Goal: Task Accomplishment & Management: Manage account settings

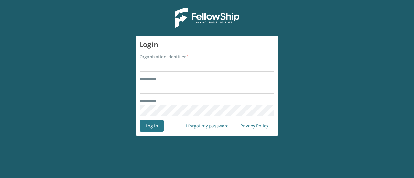
click at [167, 72] on form "Login Organization Identifier * ******** * ******** * Log In I forgot my passwo…" at bounding box center [207, 86] width 142 height 100
click at [165, 66] on input "Organization Identifier *" at bounding box center [207, 66] width 135 height 12
type input "SuperAdminOrganization"
click at [177, 82] on input "******** *" at bounding box center [207, 88] width 135 height 12
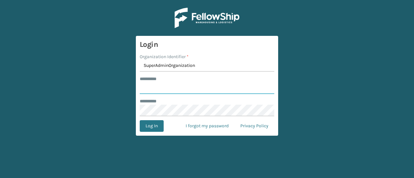
type input "******"
click at [141, 125] on button "Log In" at bounding box center [152, 126] width 24 height 12
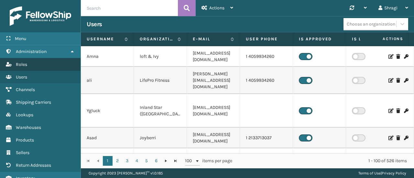
click at [59, 59] on link "Roles" at bounding box center [40, 64] width 81 height 13
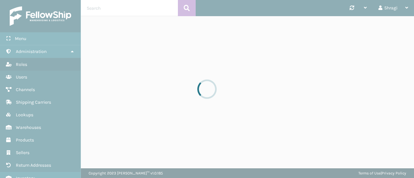
click at [58, 51] on div at bounding box center [207, 89] width 414 height 178
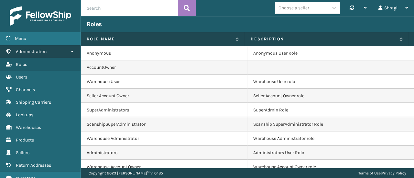
click at [62, 51] on link "Administration" at bounding box center [40, 51] width 81 height 13
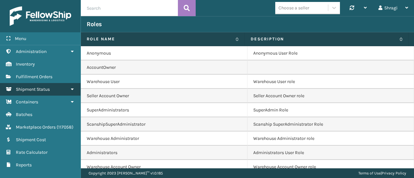
click at [41, 88] on span "Shipment Status" at bounding box center [33, 89] width 34 height 5
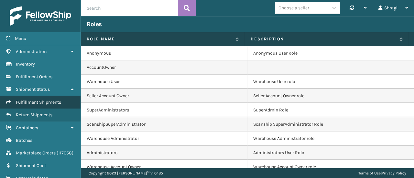
click at [41, 106] on link "Fulfillment Shipments" at bounding box center [40, 102] width 81 height 13
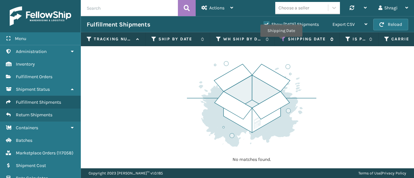
click at [281, 41] on icon at bounding box center [283, 39] width 5 height 6
click at [286, 40] on div "Shipping Date" at bounding box center [307, 39] width 53 height 6
click at [284, 40] on icon at bounding box center [283, 39] width 5 height 6
click at [280, 40] on th "Shipping Date" at bounding box center [307, 39] width 65 height 14
click at [284, 41] on icon at bounding box center [283, 39] width 5 height 6
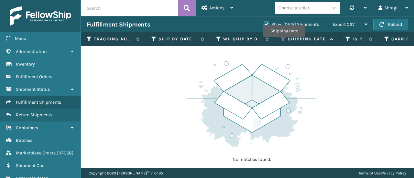
click at [284, 41] on icon at bounding box center [283, 39] width 5 height 6
click at [283, 38] on icon at bounding box center [283, 39] width 5 height 6
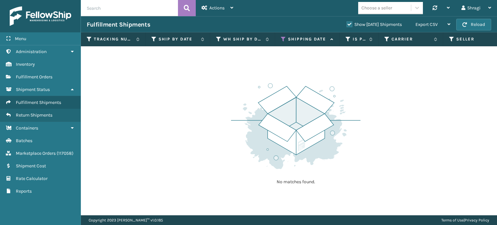
click at [280, 39] on th "Shipping Date" at bounding box center [307, 39] width 65 height 14
click at [286, 40] on div "Shipping Date" at bounding box center [307, 39] width 53 height 6
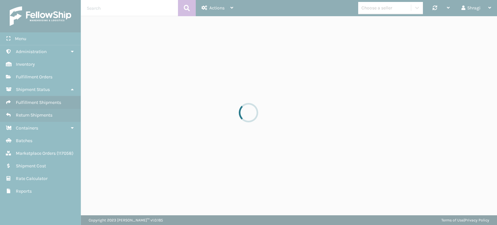
click at [277, 38] on div at bounding box center [248, 112] width 497 height 225
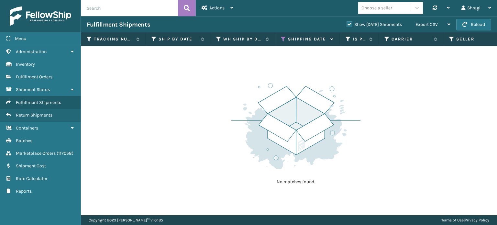
click at [281, 42] on th "Shipping Date" at bounding box center [307, 39] width 65 height 14
click at [282, 40] on icon at bounding box center [283, 39] width 5 height 6
click at [284, 40] on icon at bounding box center [283, 39] width 5 height 6
click at [414, 5] on div "Shragi" at bounding box center [476, 8] width 30 height 16
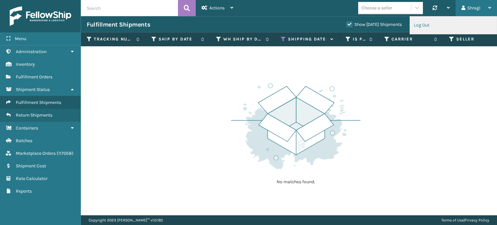
click at [414, 24] on li "Log Out" at bounding box center [453, 24] width 87 height 17
